Goal: Manage account settings

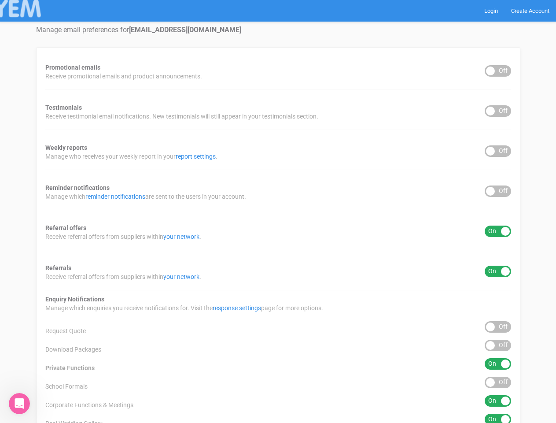
click at [278, 211] on div "Promotional emails ON OFF Receive promotional emails and product announcements.…" at bounding box center [278, 281] width 484 height 468
click at [498, 71] on div "ON OFF" at bounding box center [498, 70] width 26 height 11
click at [498, 111] on div "ON OFF" at bounding box center [498, 110] width 26 height 11
click at [498, 151] on div "ON OFF" at bounding box center [498, 150] width 26 height 11
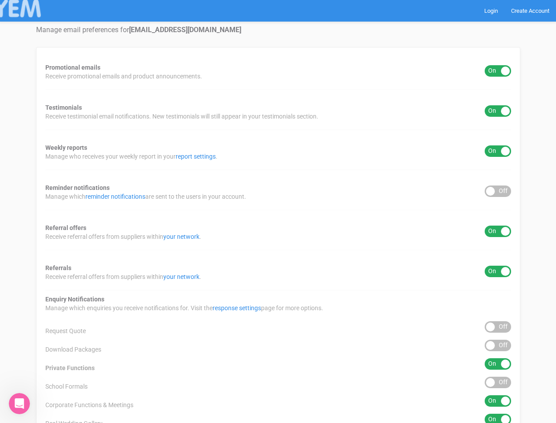
click at [498, 191] on div "ON OFF" at bounding box center [498, 190] width 26 height 11
